Goal: Navigation & Orientation: Find specific page/section

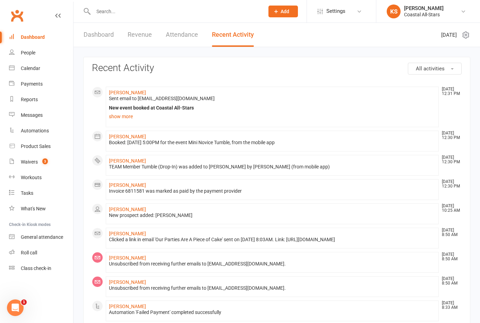
click at [119, 8] on input "text" at bounding box center [175, 12] width 168 height 10
click at [39, 71] on div "Calendar" at bounding box center [30, 69] width 19 height 6
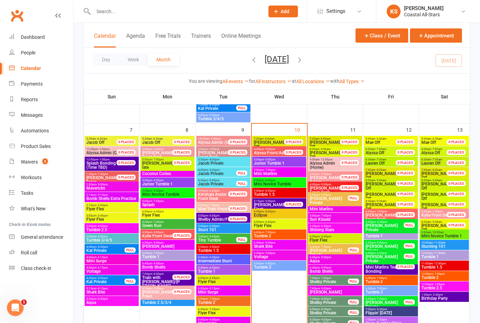
scroll to position [277, 0]
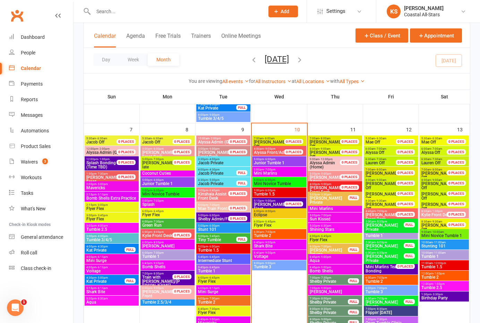
click at [275, 161] on span "Junior Tumble 1" at bounding box center [279, 163] width 51 height 4
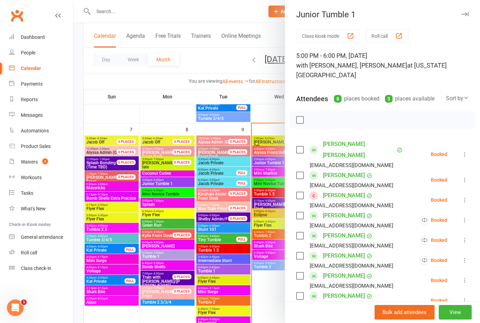
click at [272, 175] on div at bounding box center [277, 161] width 407 height 323
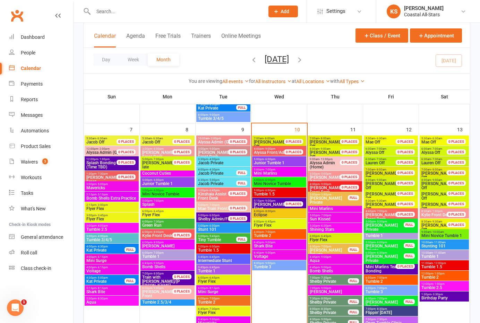
click at [272, 171] on div "5:00pm - 7:00pm Mini Marlins" at bounding box center [279, 172] width 54 height 10
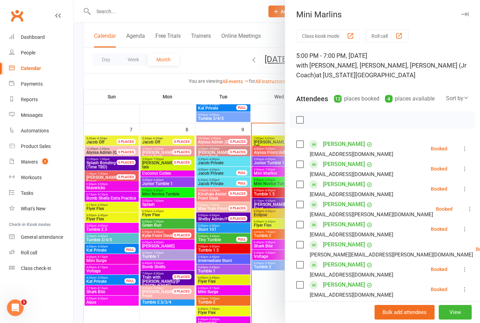
click at [263, 174] on div at bounding box center [277, 161] width 407 height 323
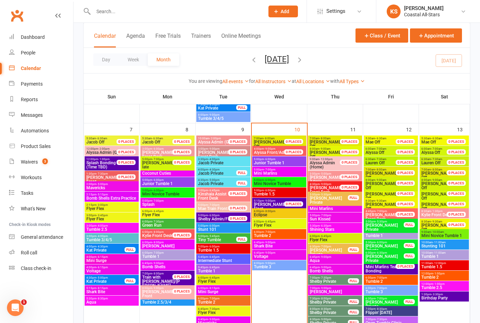
click at [270, 196] on span "Tumble 1.5" at bounding box center [279, 194] width 51 height 4
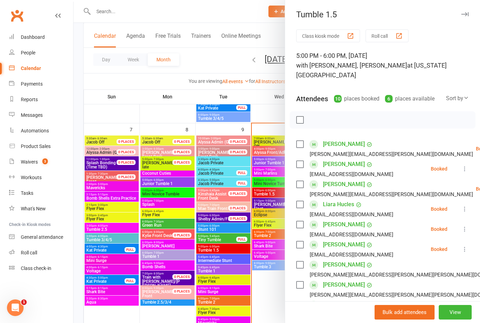
click at [187, 122] on div at bounding box center [277, 161] width 407 height 323
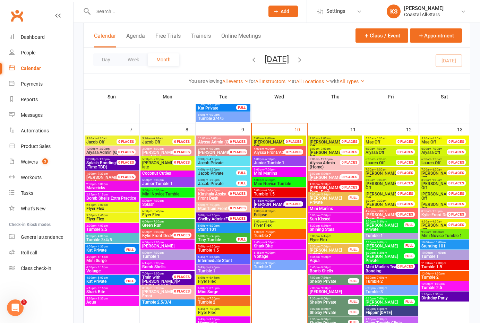
click at [277, 162] on span "Junior Tumble 1" at bounding box center [279, 163] width 51 height 4
